Goal: Use online tool/utility

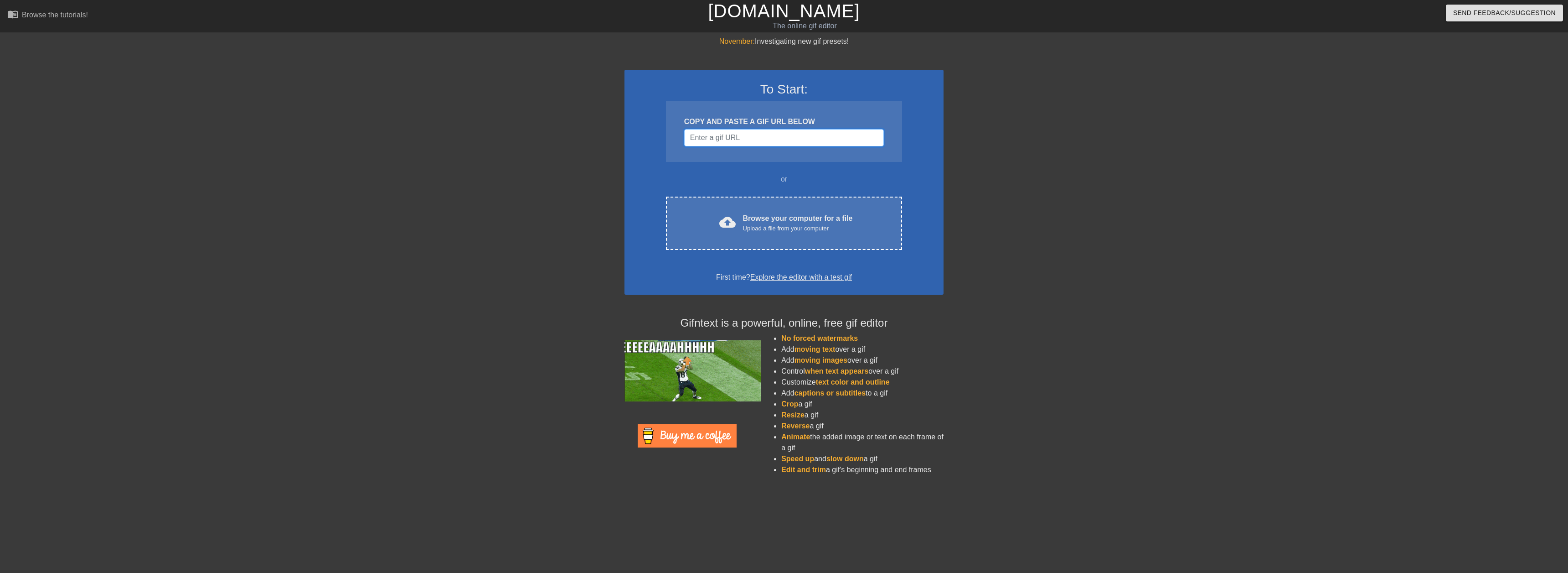
click at [718, 141] on input "Username" at bounding box center [784, 137] width 199 height 17
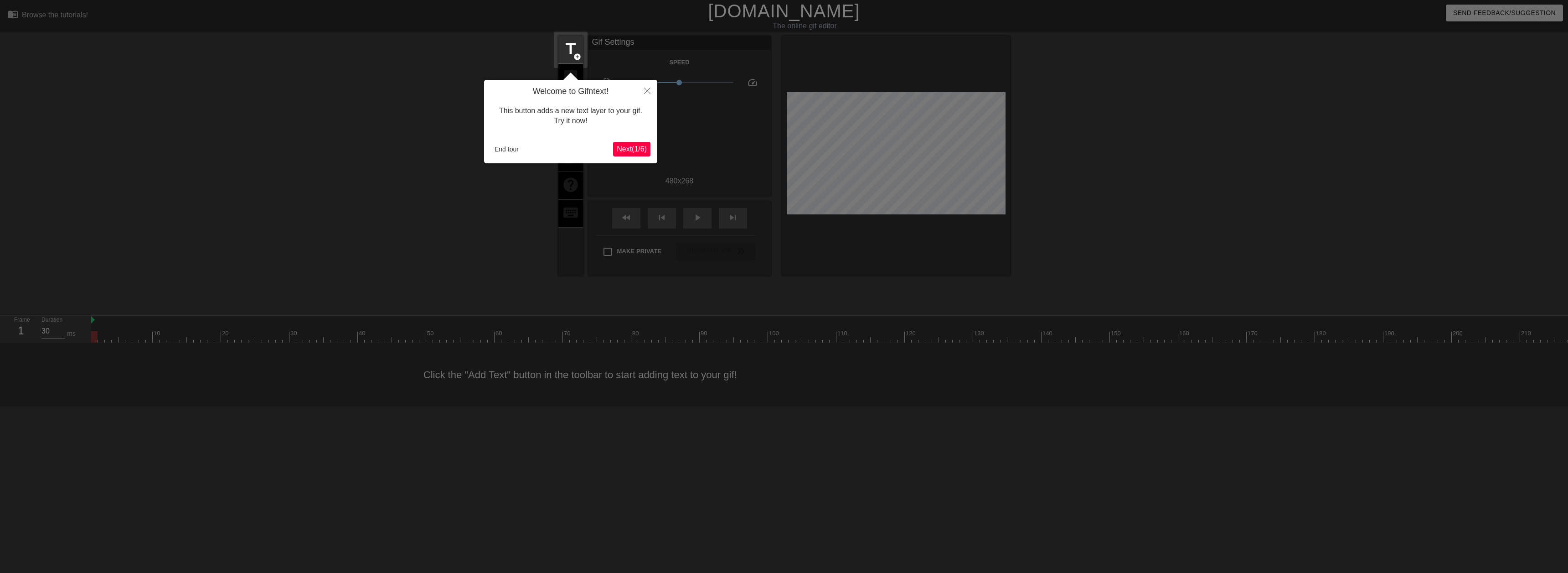
click at [636, 151] on span "Next ( 1 / 6 )" at bounding box center [631, 149] width 30 height 8
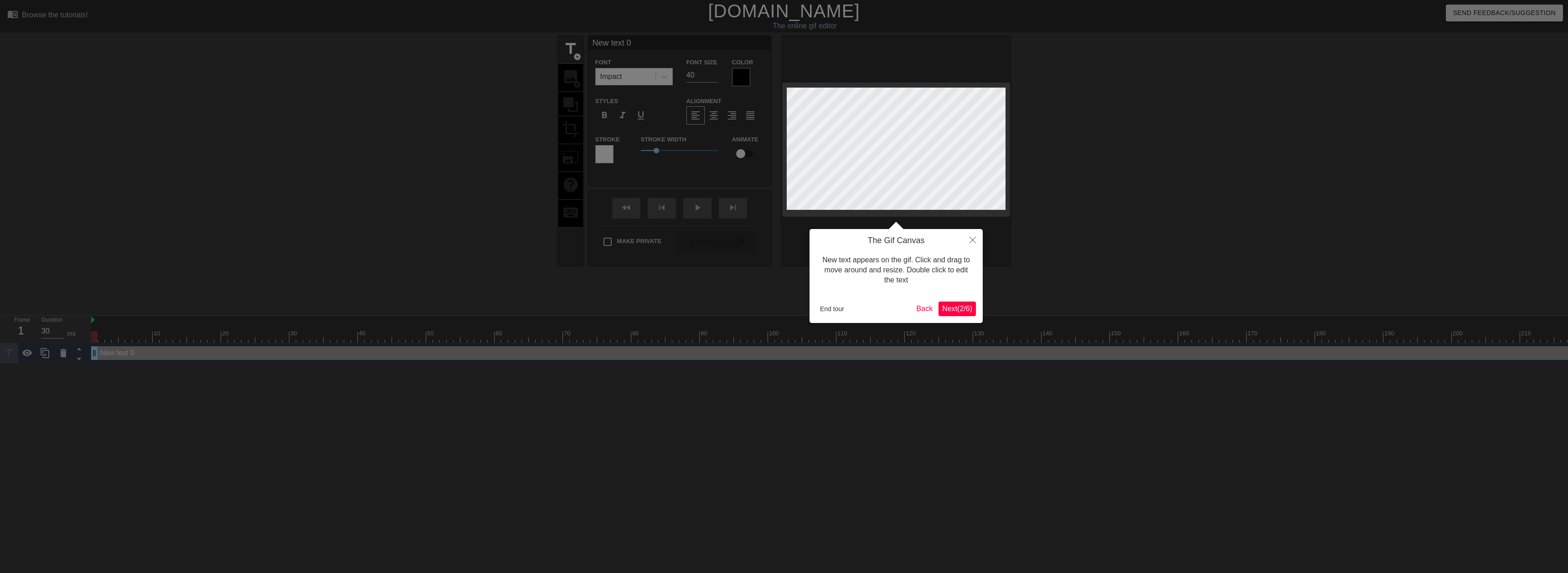
click at [955, 306] on span "Next ( 2 / 6 )" at bounding box center [957, 309] width 30 height 8
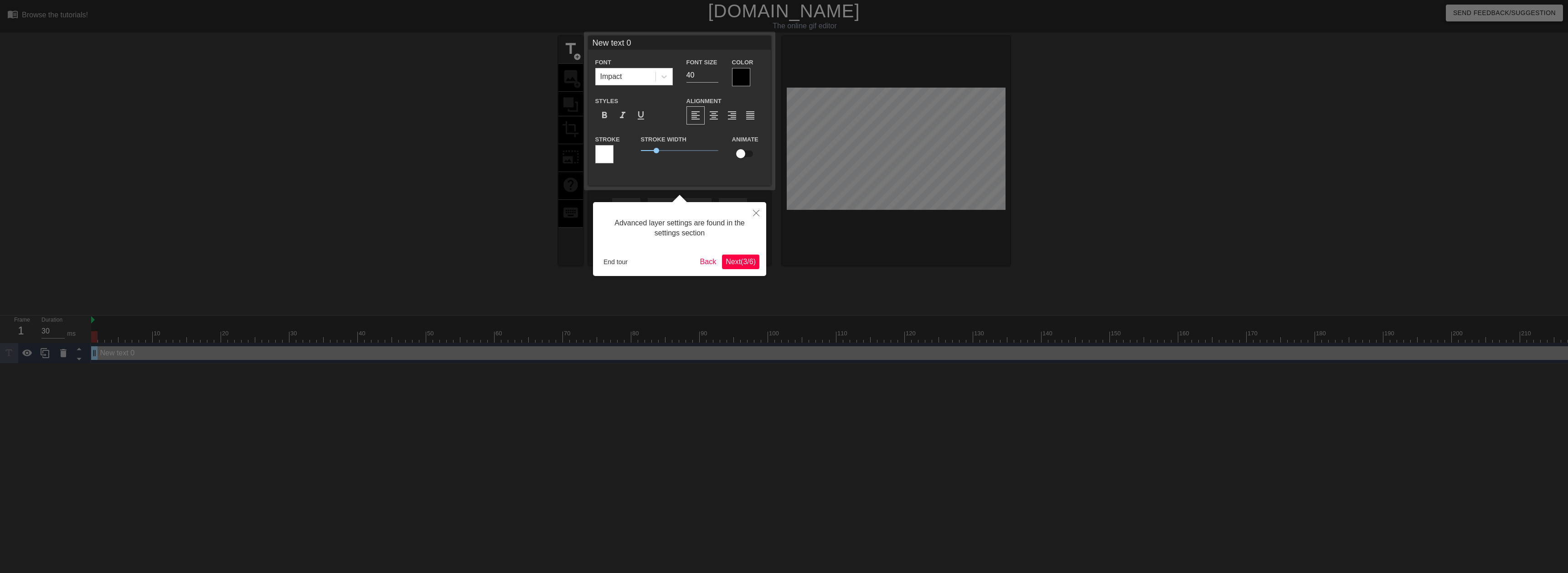
click at [734, 262] on span "Next ( 3 / 6 )" at bounding box center [740, 262] width 30 height 8
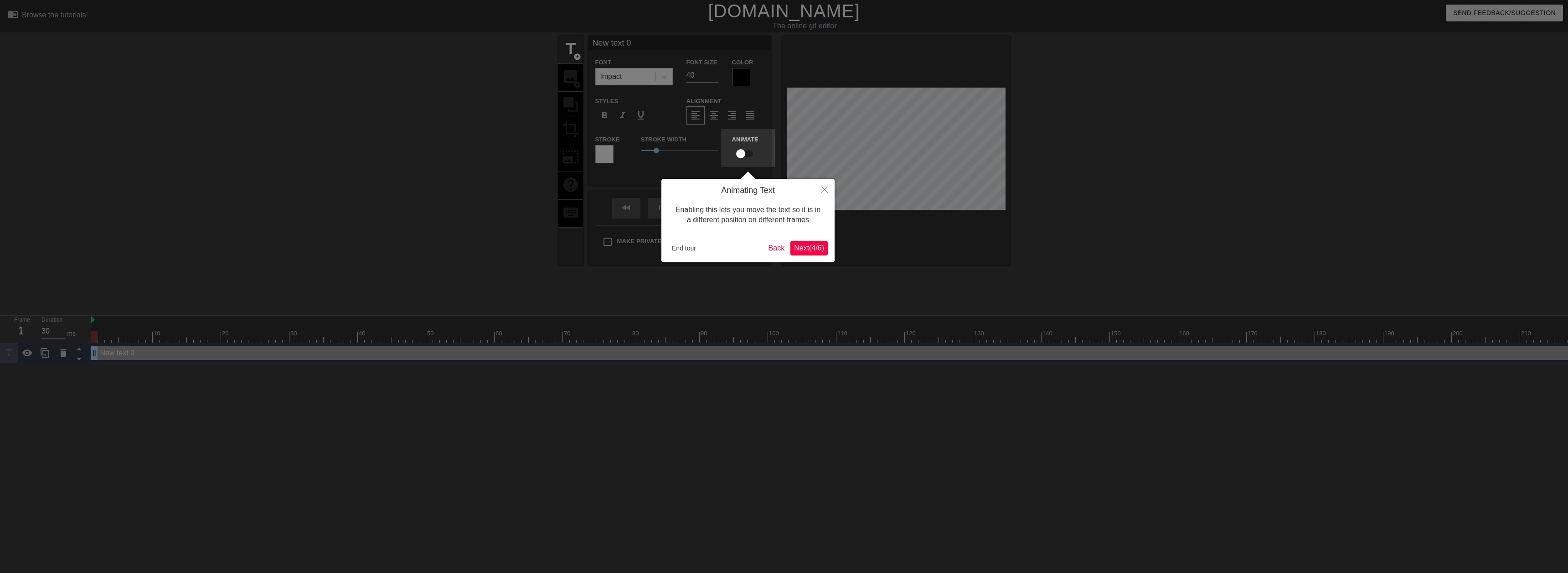
click at [801, 254] on button "Next ( 4 / 6 )" at bounding box center [809, 248] width 37 height 14
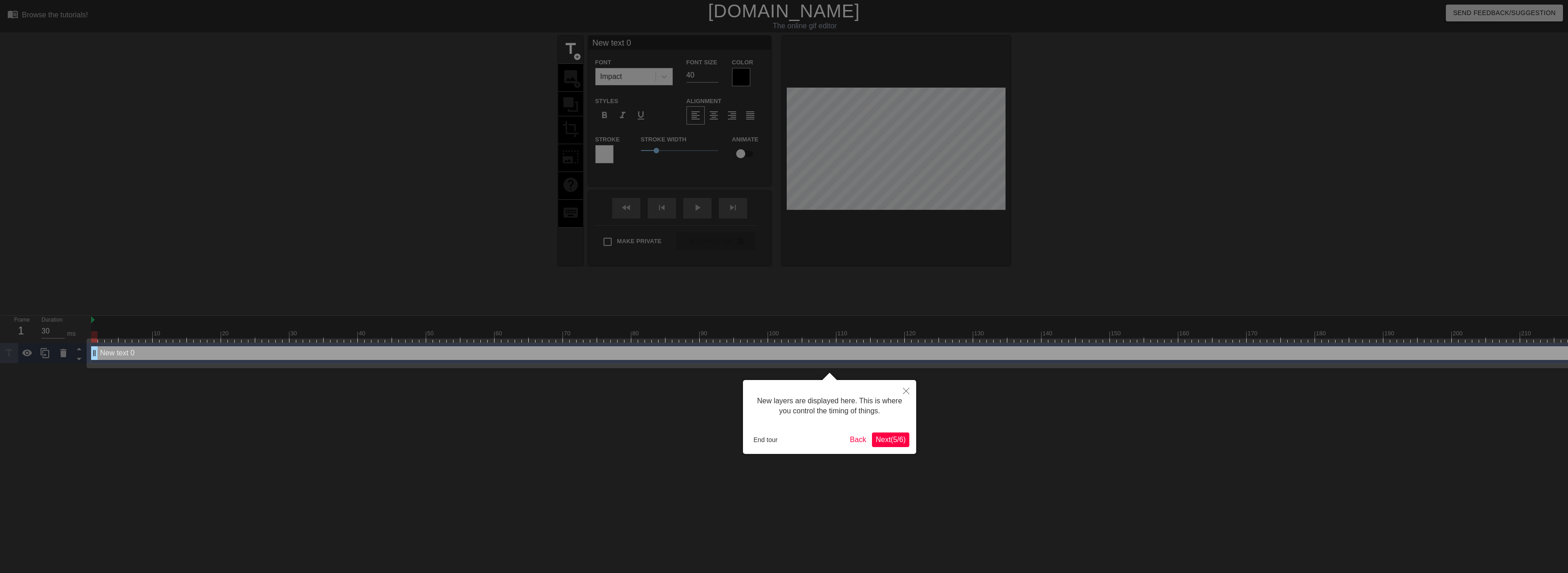
click at [892, 434] on button "Next ( 5 / 6 )" at bounding box center [890, 439] width 37 height 14
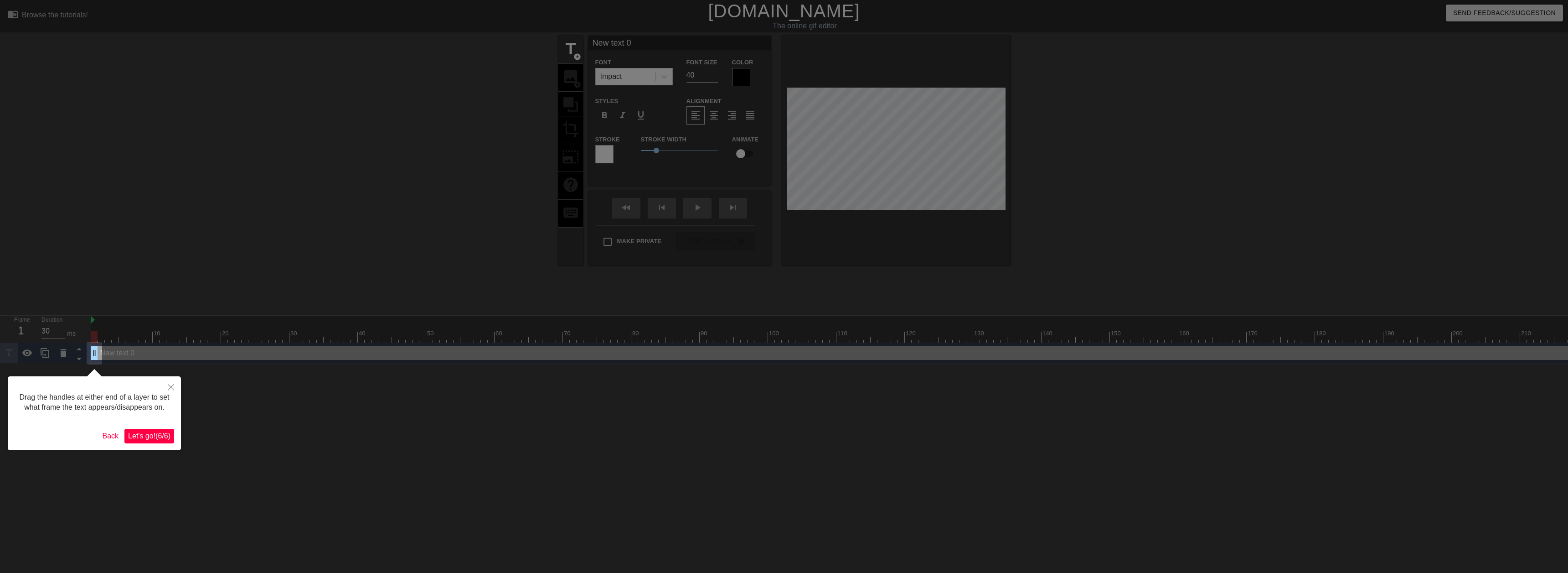
click at [151, 435] on span "Let's go! ( 6 / 6 )" at bounding box center [149, 436] width 42 height 8
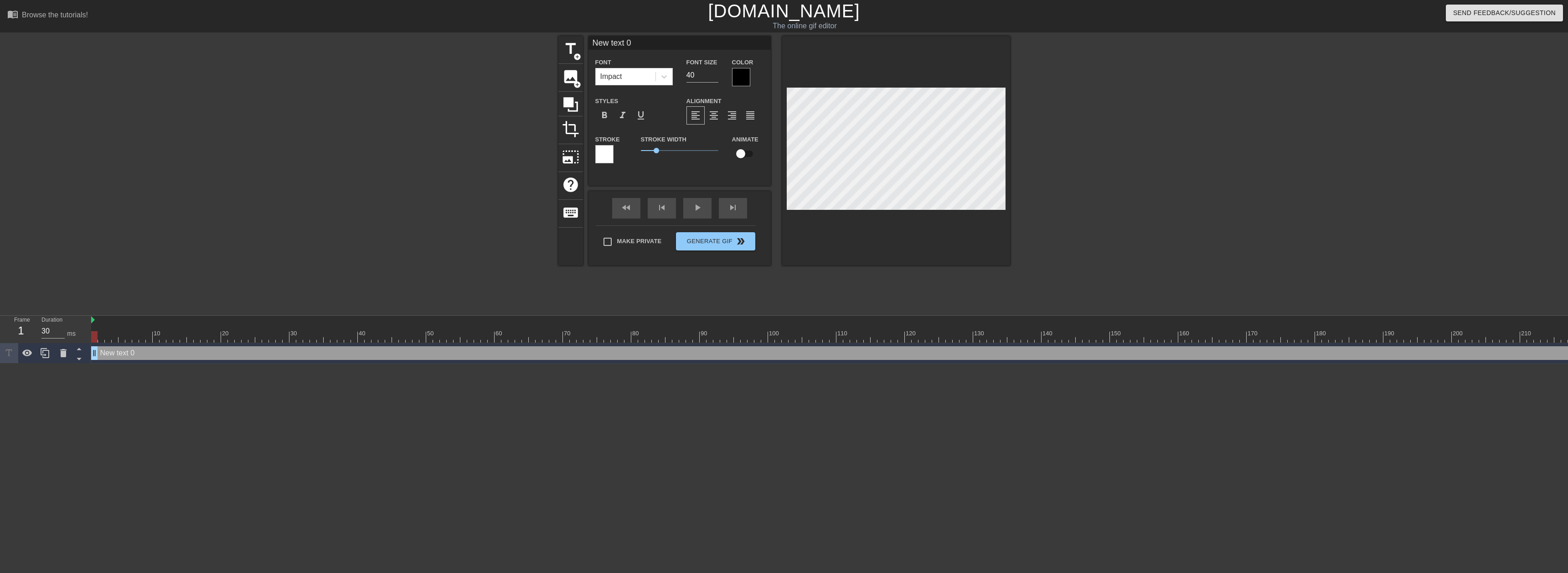
drag, startPoint x: 319, startPoint y: 356, endPoint x: 347, endPoint y: 361, distance: 28.4
click at [347, 361] on div "New text 0 drag_handle drag_handle" at bounding box center [946, 353] width 1710 height 21
type input "30"
drag, startPoint x: 95, startPoint y: 337, endPoint x: 1427, endPoint y: 308, distance: 1332.3
click at [1427, 308] on div "menu_book Browse the tutorials! [DOMAIN_NAME] The online gif editor Send Feedba…" at bounding box center [784, 181] width 1568 height 364
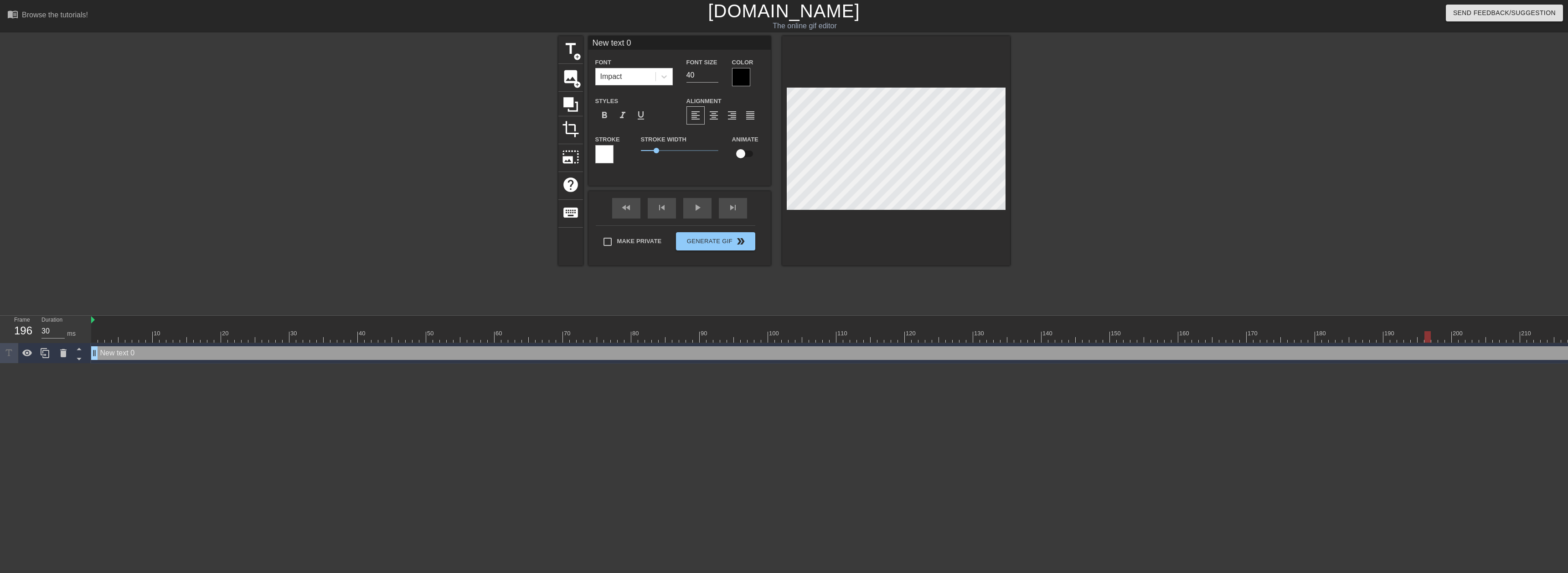
click at [868, 243] on div at bounding box center [896, 151] width 228 height 229
